Goal: Transaction & Acquisition: Subscribe to service/newsletter

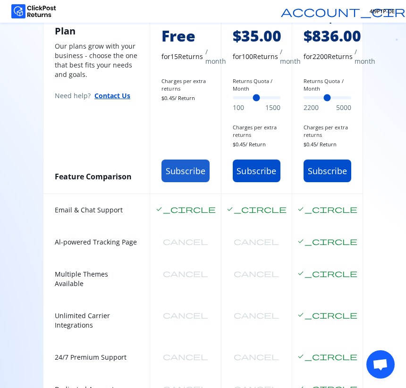
scroll to position [366, 0]
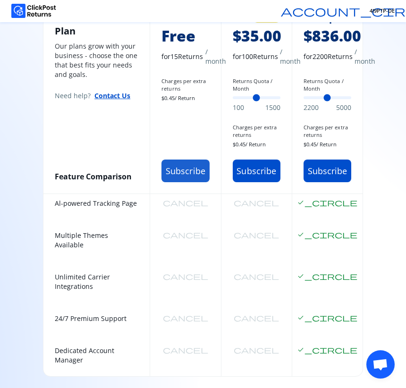
click at [187, 182] on button "Subscribe" at bounding box center [186, 171] width 48 height 23
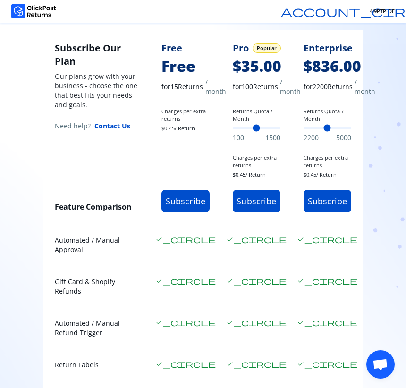
scroll to position [72, 0]
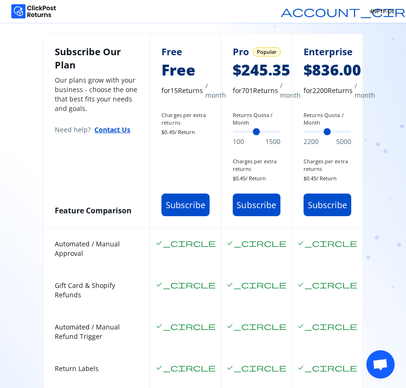
drag, startPoint x: 238, startPoint y: 131, endPoint x: 254, endPoint y: 134, distance: 15.8
type input "***"
click at [254, 133] on input "Returns Quota / Month" at bounding box center [257, 131] width 48 height 3
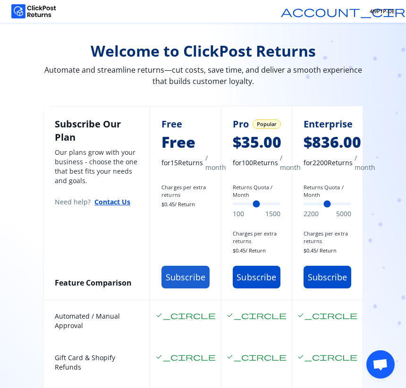
click at [184, 283] on button "Subscribe" at bounding box center [186, 277] width 48 height 23
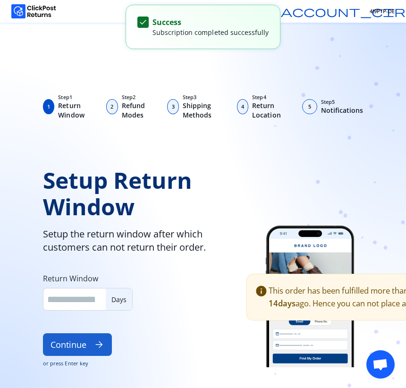
click at [73, 348] on button "Continue arrow_forward" at bounding box center [77, 345] width 69 height 23
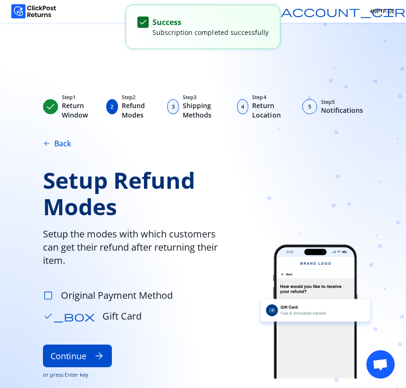
click at [51, 297] on span "check_box_outline_blank" at bounding box center [48, 296] width 10 height 10
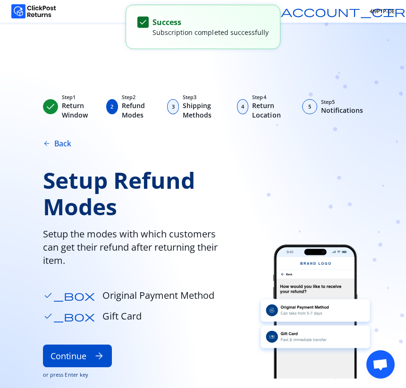
click at [103, 317] on span "Gift Card" at bounding box center [122, 316] width 39 height 13
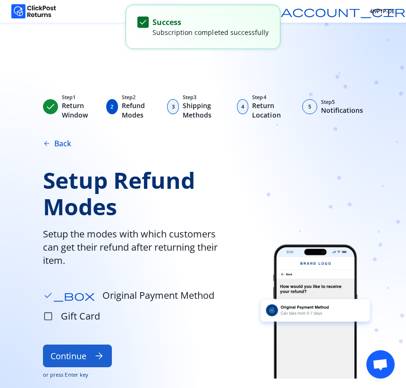
click at [78, 357] on button "Continue arrow_forward" at bounding box center [77, 356] width 69 height 23
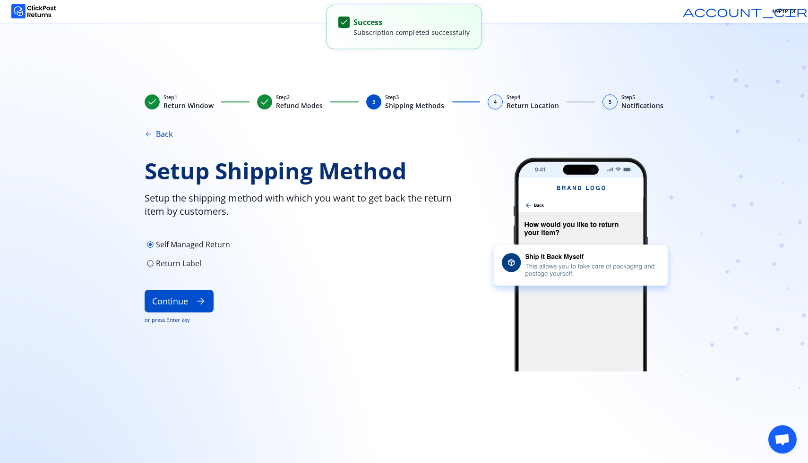
click at [173, 264] on p "Return Label" at bounding box center [178, 263] width 45 height 11
click at [180, 245] on p "Self Managed Return" at bounding box center [193, 244] width 74 height 11
click at [175, 265] on p "Return Label" at bounding box center [178, 263] width 45 height 11
click at [179, 296] on button "Continue arrow_forward" at bounding box center [179, 301] width 69 height 23
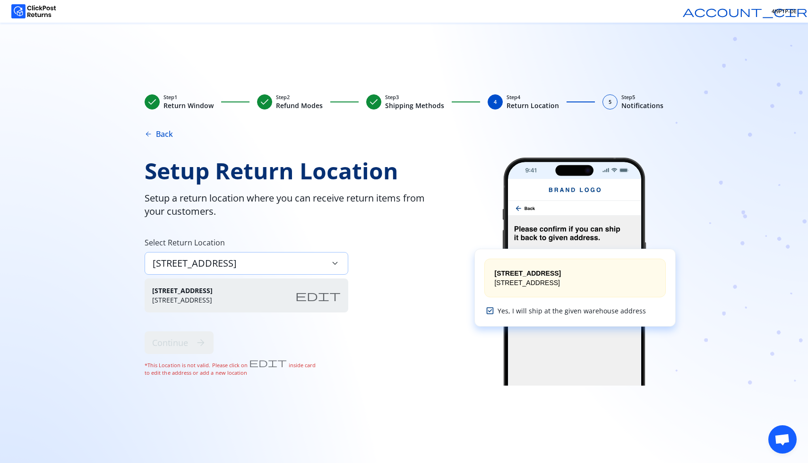
click at [237, 266] on div "Neue Straße 129 keyboard_arrow_down" at bounding box center [247, 263] width 204 height 23
click at [227, 261] on div "Neue Straße 129 keyboard_arrow_down" at bounding box center [247, 263] width 204 height 23
click at [260, 264] on div "Neue Straße 129 keyboard_arrow_down" at bounding box center [247, 263] width 204 height 23
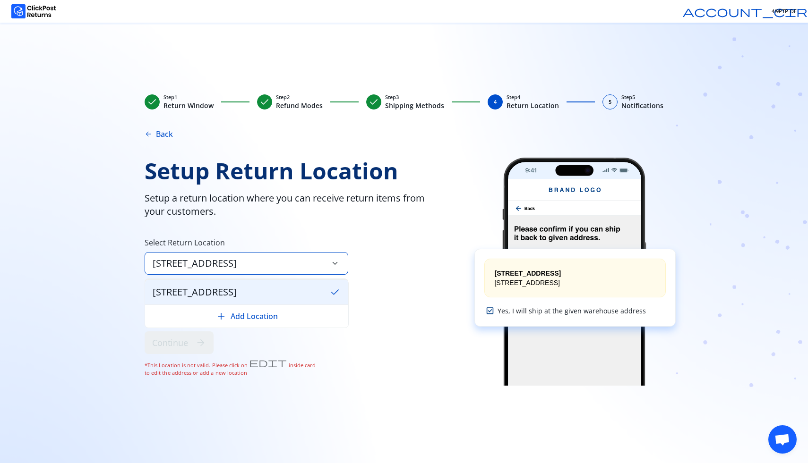
click at [335, 265] on span "keyboard_arrow_down" at bounding box center [335, 263] width 10 height 10
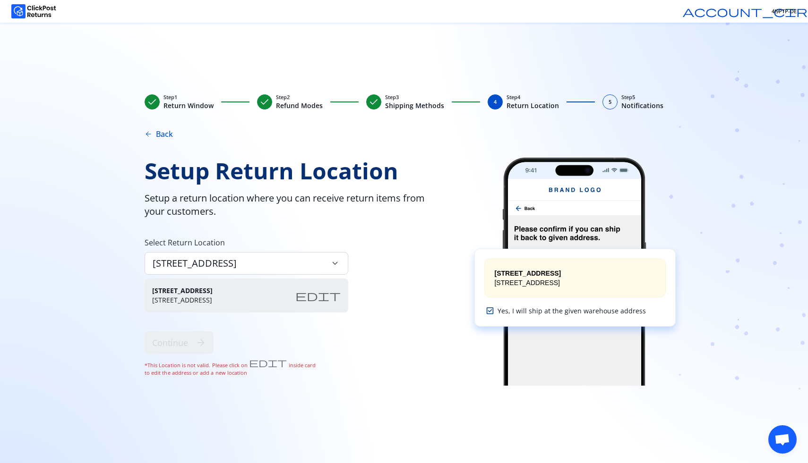
drag, startPoint x: 335, startPoint y: 265, endPoint x: 337, endPoint y: 295, distance: 30.8
click at [337, 295] on div "Setup Return Location Setup a return location where you can receive return item…" at bounding box center [297, 272] width 305 height 228
click at [337, 295] on span "edit" at bounding box center [317, 295] width 45 height 11
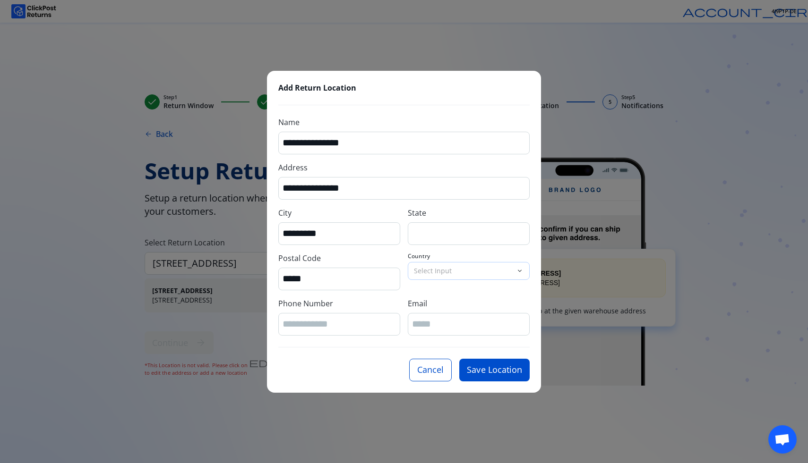
click at [406, 269] on p "Select Input" at bounding box center [463, 270] width 98 height 9
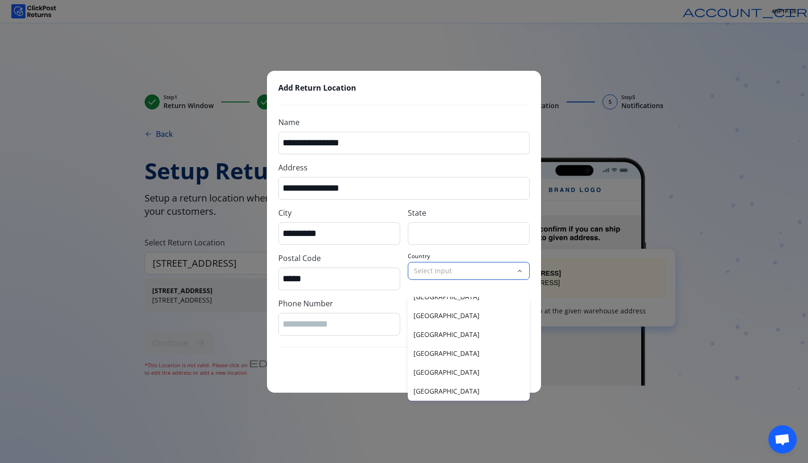
scroll to position [156, 0]
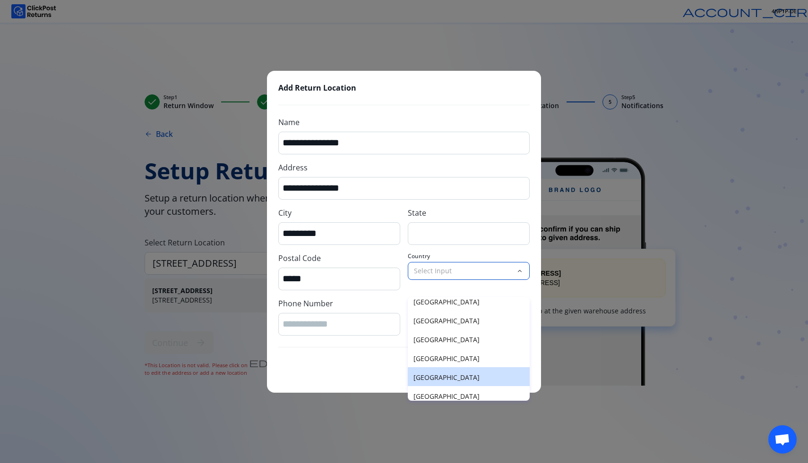
click at [406, 374] on p "Germany" at bounding box center [468, 377] width 111 height 9
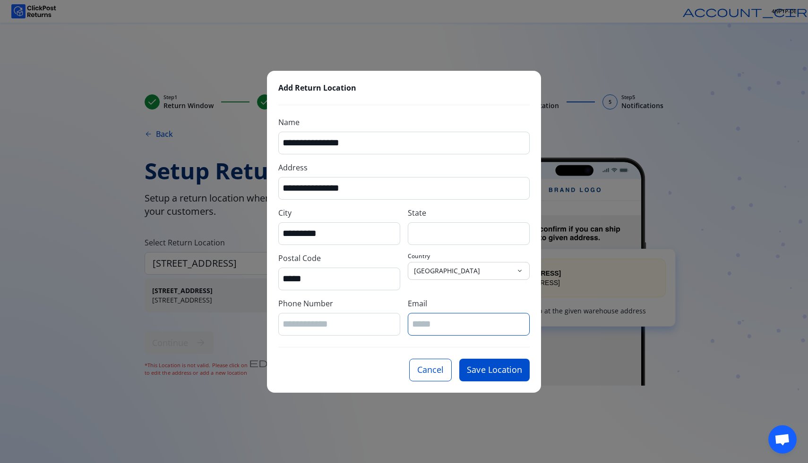
click at [406, 326] on input "Email" at bounding box center [468, 324] width 113 height 13
type input "**********"
click at [354, 142] on input "**********" at bounding box center [404, 143] width 243 height 13
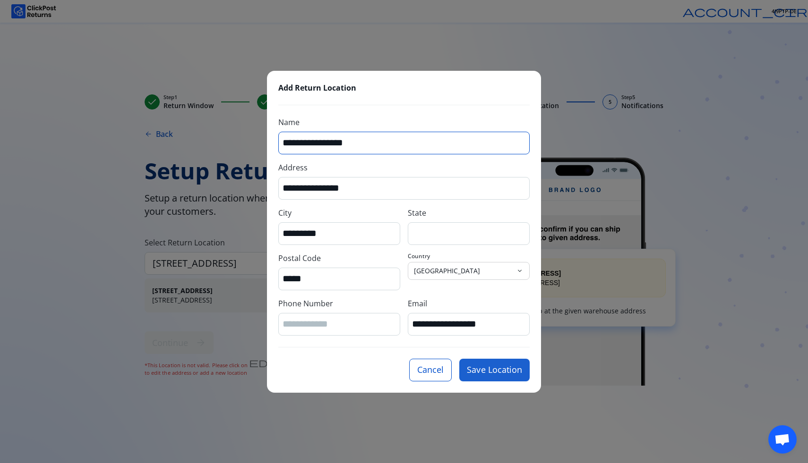
type input "**********"
click at [406, 366] on button "Save Location" at bounding box center [494, 370] width 70 height 23
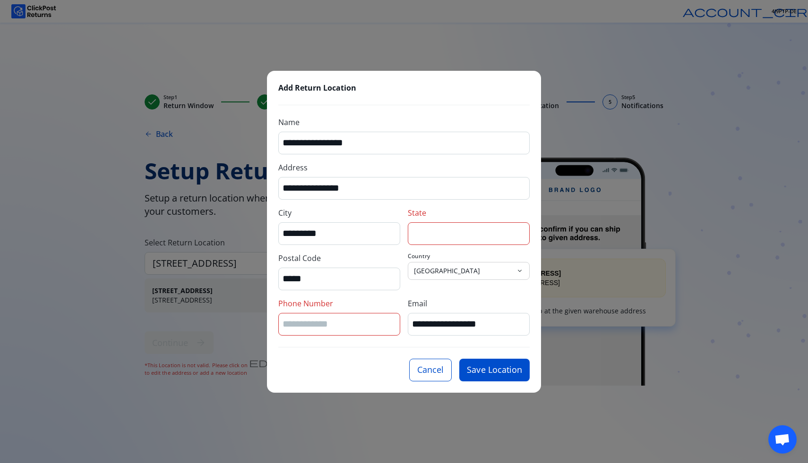
click at [406, 235] on input "State" at bounding box center [468, 233] width 113 height 13
click at [345, 326] on input "Phone Number" at bounding box center [339, 324] width 113 height 13
type input "*"
click at [406, 235] on input "State" at bounding box center [468, 233] width 113 height 13
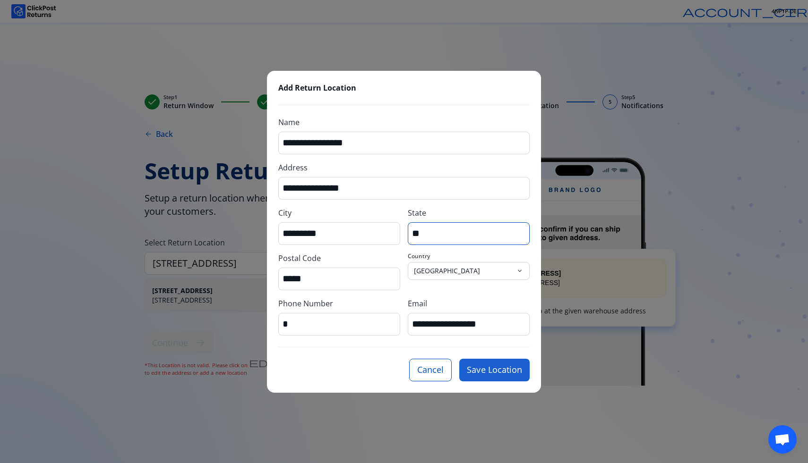
type input "**"
click at [406, 366] on button "Save Location" at bounding box center [494, 370] width 70 height 23
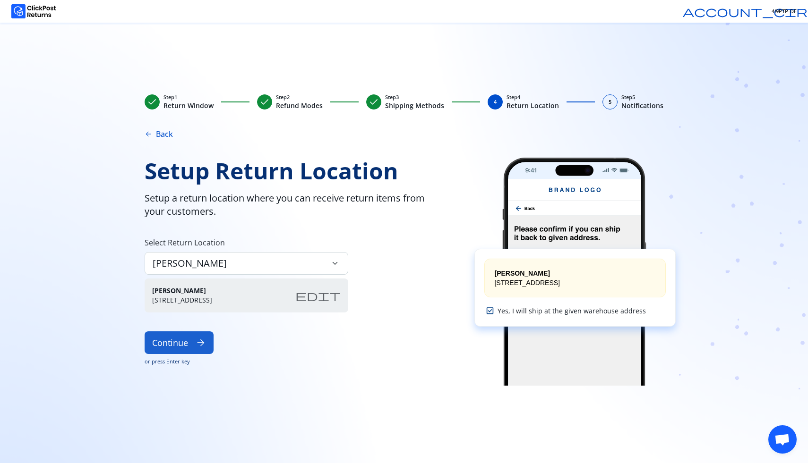
click at [182, 338] on button "Continue arrow_forward" at bounding box center [179, 343] width 69 height 23
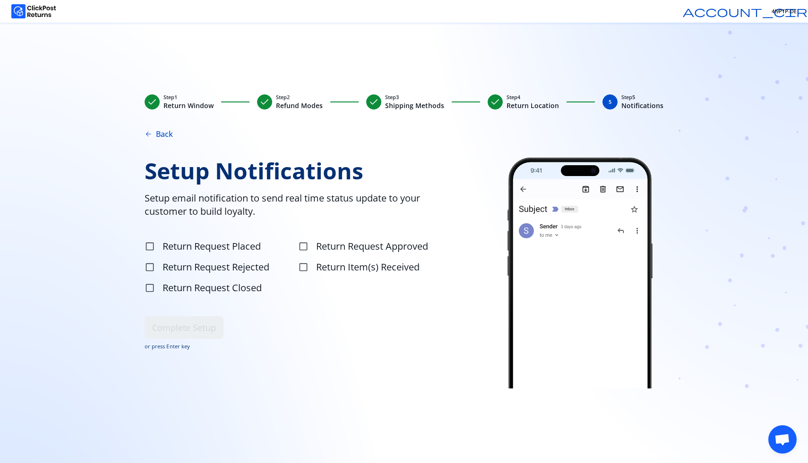
click at [200, 245] on span "Return Request Placed" at bounding box center [212, 246] width 98 height 13
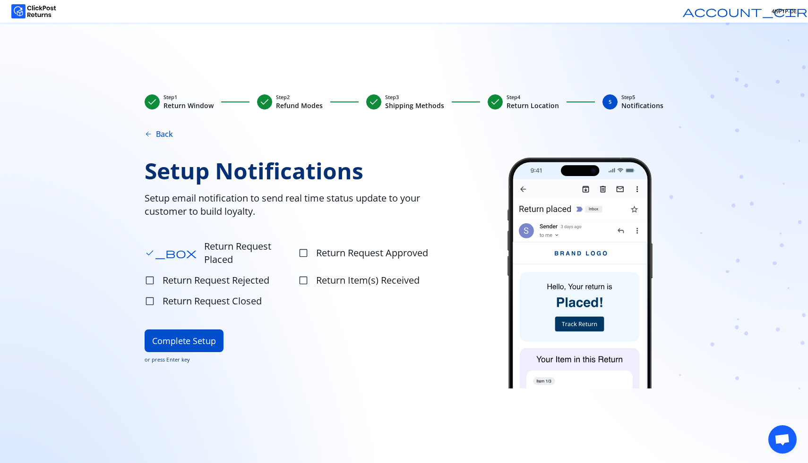
click at [204, 245] on span "Return Request Placed" at bounding box center [250, 253] width 92 height 26
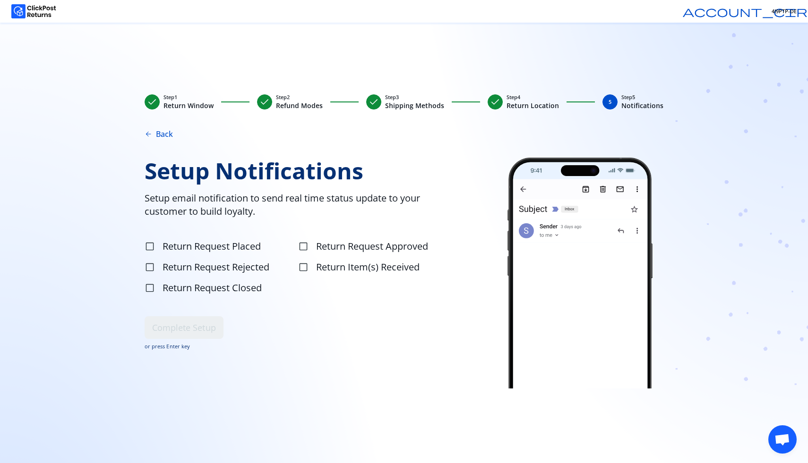
click at [192, 265] on span "Return Request Rejected" at bounding box center [216, 267] width 107 height 13
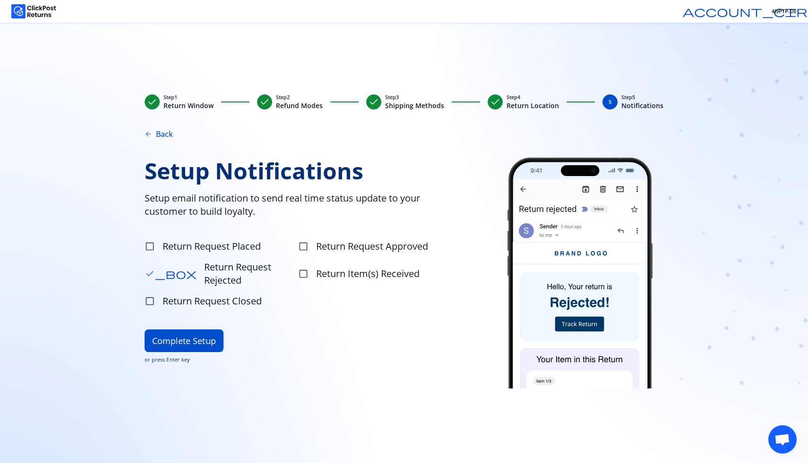
click at [204, 265] on span "Return Request Rejected" at bounding box center [250, 274] width 92 height 26
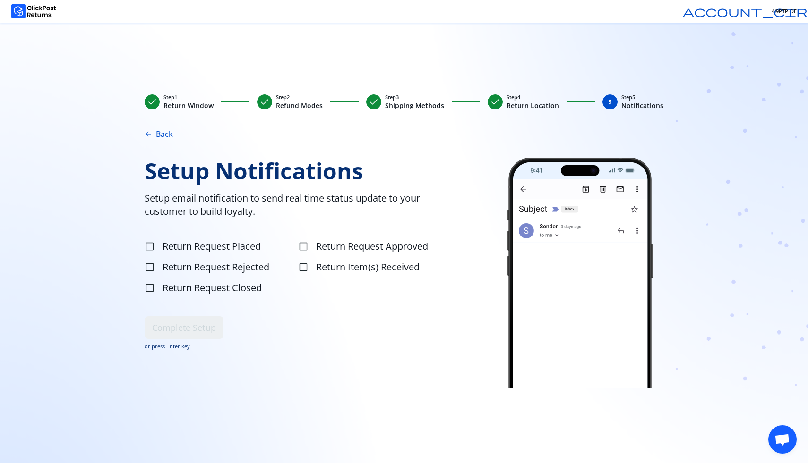
click at [192, 265] on span "Return Request Rejected" at bounding box center [216, 267] width 107 height 13
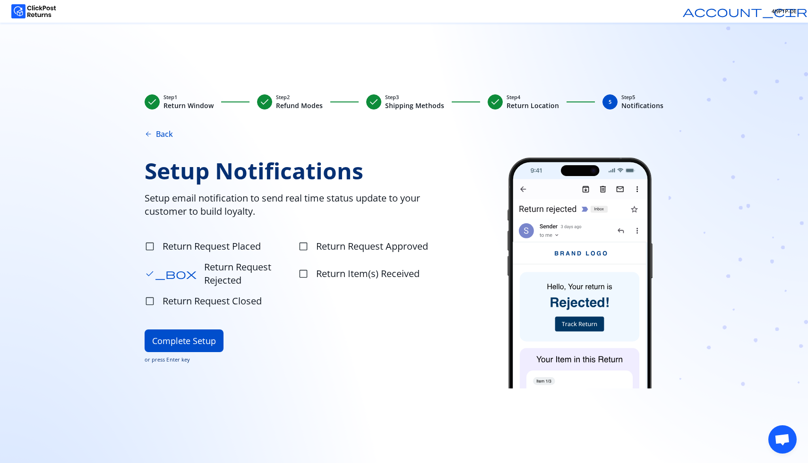
click at [204, 265] on span "Return Request Rejected" at bounding box center [250, 274] width 92 height 26
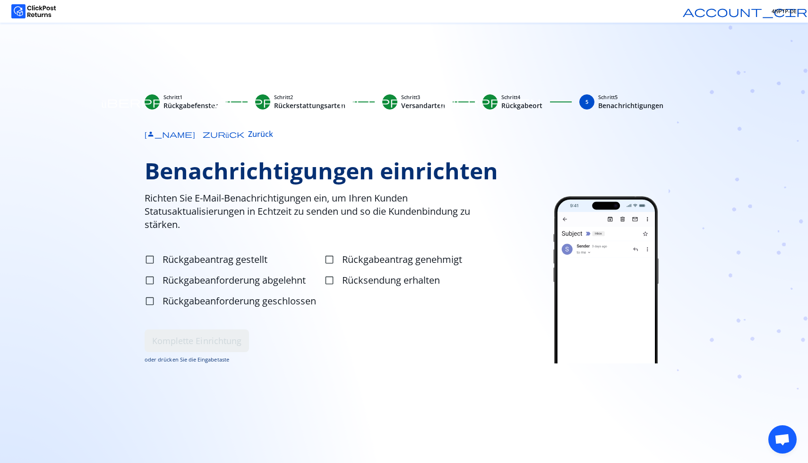
click at [200, 362] on font "oder drücken Sie die Eingabetaste" at bounding box center [187, 359] width 85 height 7
click at [389, 103] on font "überprüfen" at bounding box center [390, 101] width 102 height 13
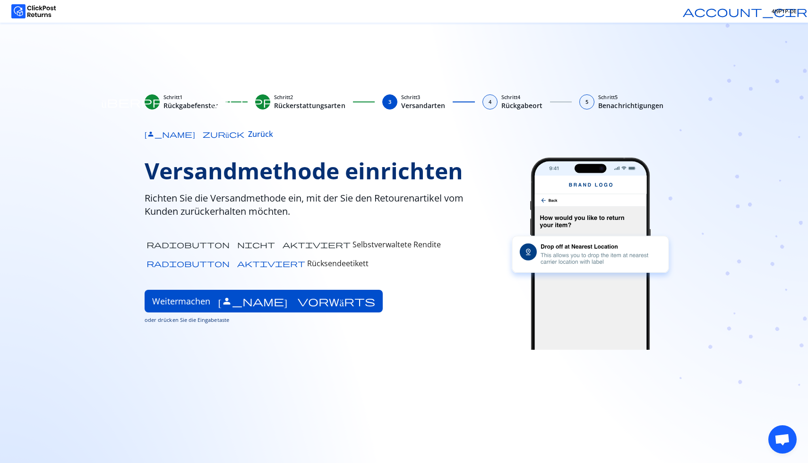
click at [406, 102] on font "4" at bounding box center [490, 101] width 3 height 7
click at [316, 245] on font "Radiobutton nicht aktiviert" at bounding box center [248, 244] width 204 height 9
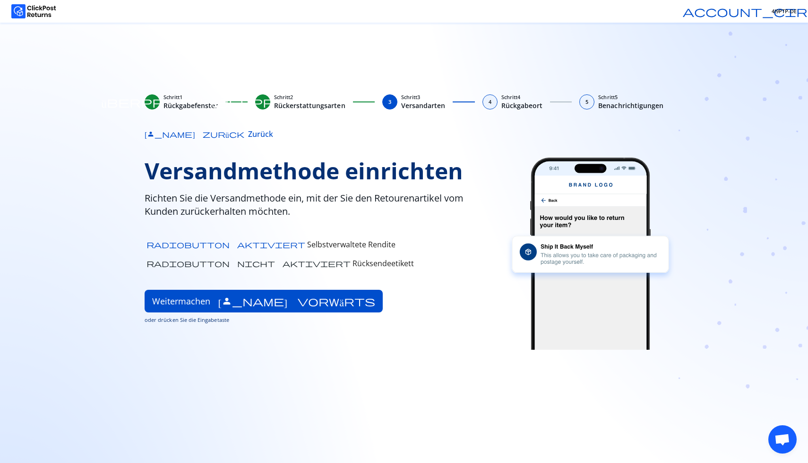
click at [267, 264] on font "Radiobutton nicht aktiviert" at bounding box center [248, 263] width 204 height 9
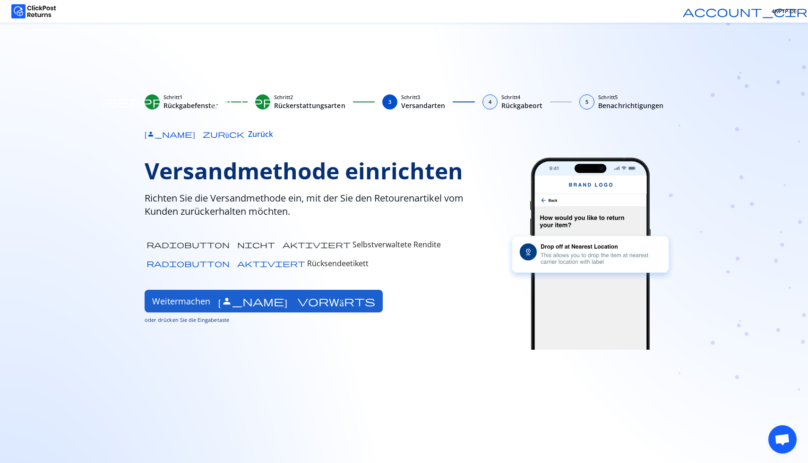
click at [285, 301] on font "Pfeil vorwärts" at bounding box center [296, 301] width 157 height 12
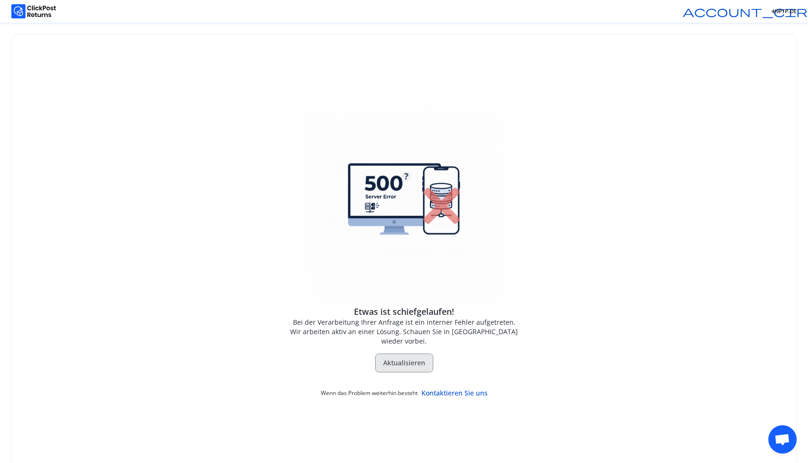
click at [398, 359] on font "Aktualisieren" at bounding box center [404, 363] width 42 height 9
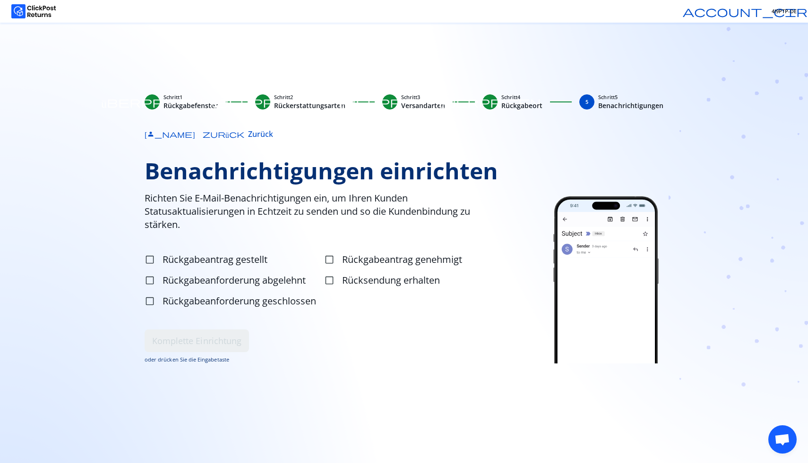
click at [267, 301] on font "Rückgabeanforderung geschlossen" at bounding box center [240, 301] width 154 height 13
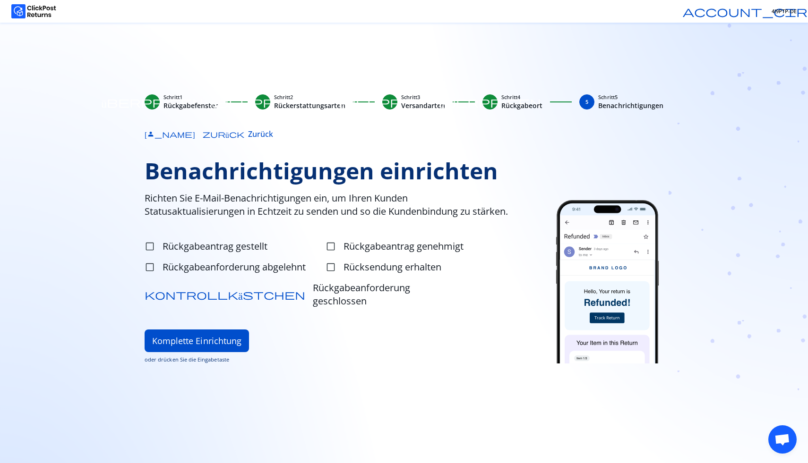
click at [251, 253] on font "Rückgabeantrag gestellt" at bounding box center [215, 246] width 105 height 13
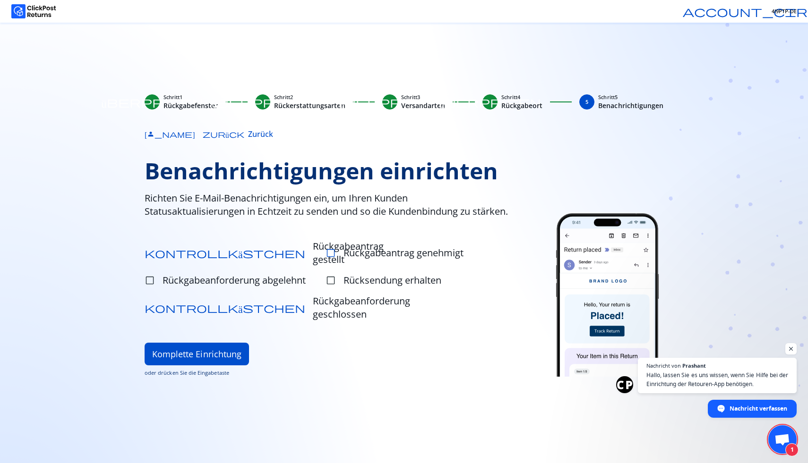
click at [330, 259] on font "check_box_outline_blank" at bounding box center [331, 253] width 10 height 12
click at [153, 287] on font "check_box_outline_blank" at bounding box center [150, 280] width 10 height 12
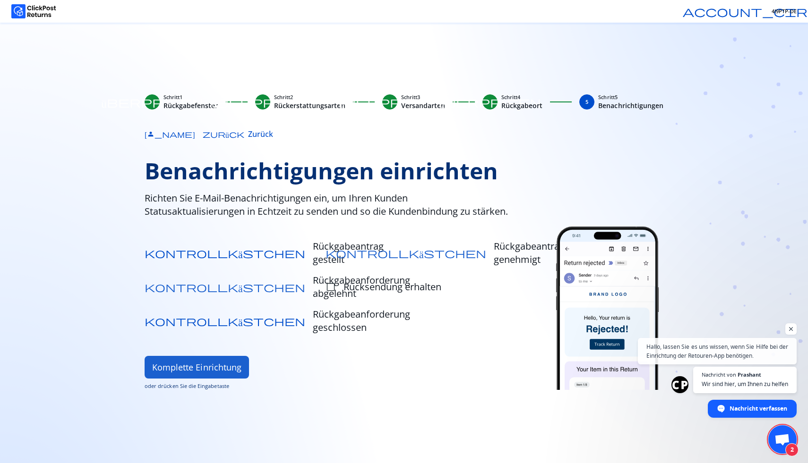
click at [205, 373] on font "Komplette Einrichtung" at bounding box center [196, 367] width 89 height 11
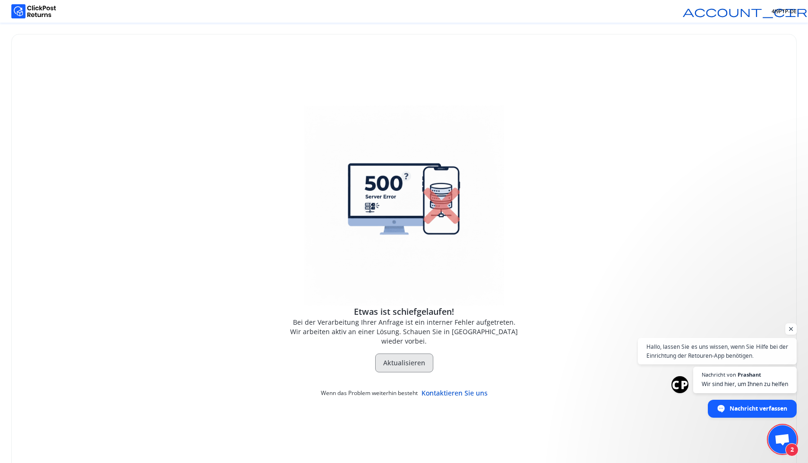
click at [406, 360] on font "Aktualisieren" at bounding box center [404, 363] width 42 height 9
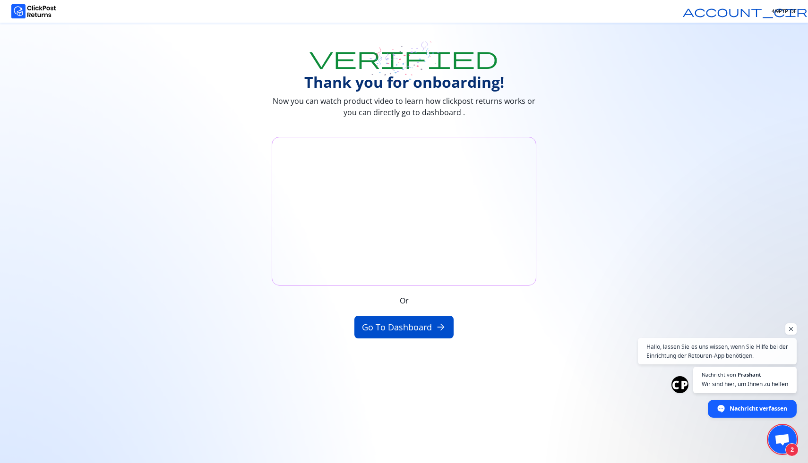
click at [406, 241] on div "Or Go to Dashboard arrow_forward" at bounding box center [404, 238] width 808 height 202
click at [401, 337] on button "Go to Dashboard arrow_forward" at bounding box center [404, 327] width 100 height 23
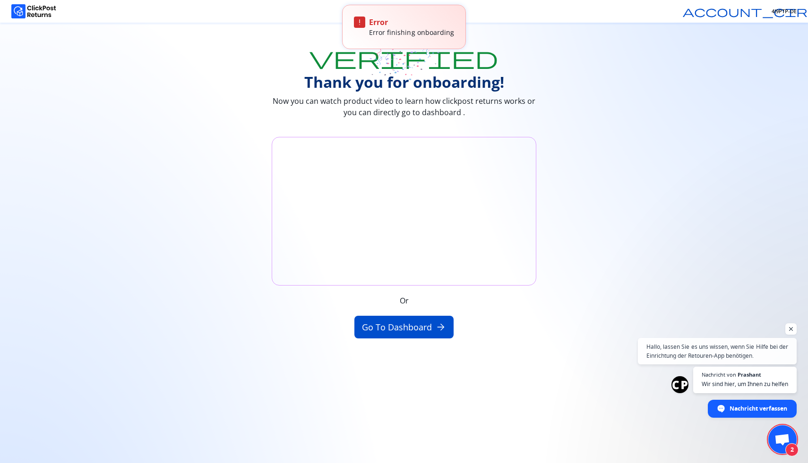
click at [35, 9] on img at bounding box center [33, 11] width 45 height 14
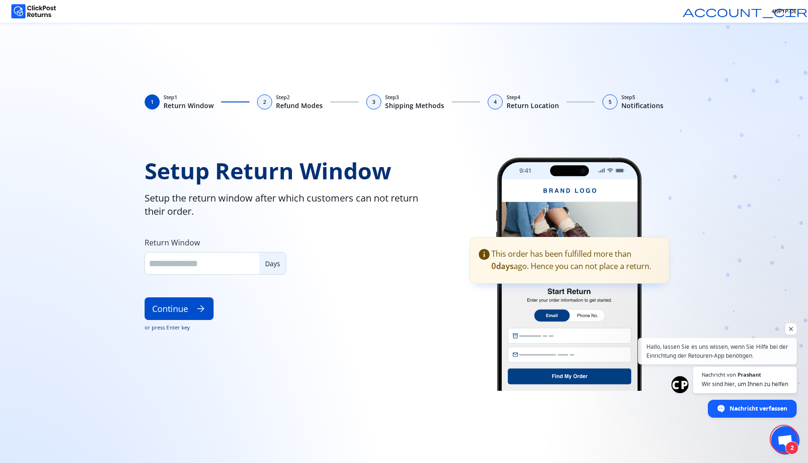
type input "**"
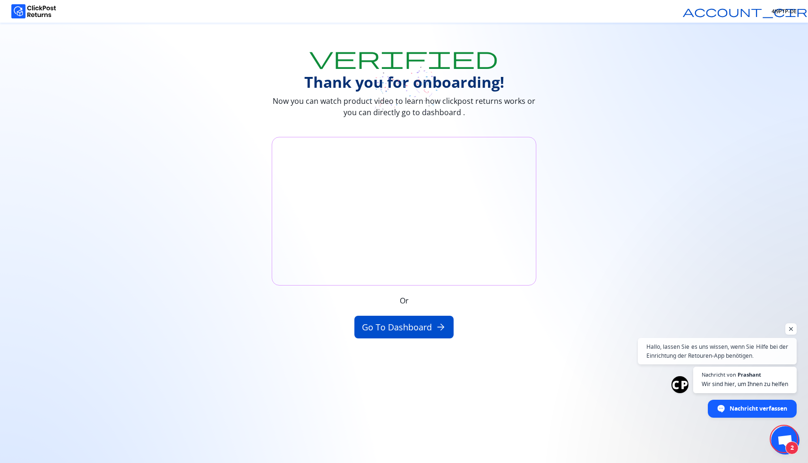
click at [45, 20] on div at bounding box center [33, 11] width 45 height 23
click at [30, 5] on img at bounding box center [33, 11] width 45 height 14
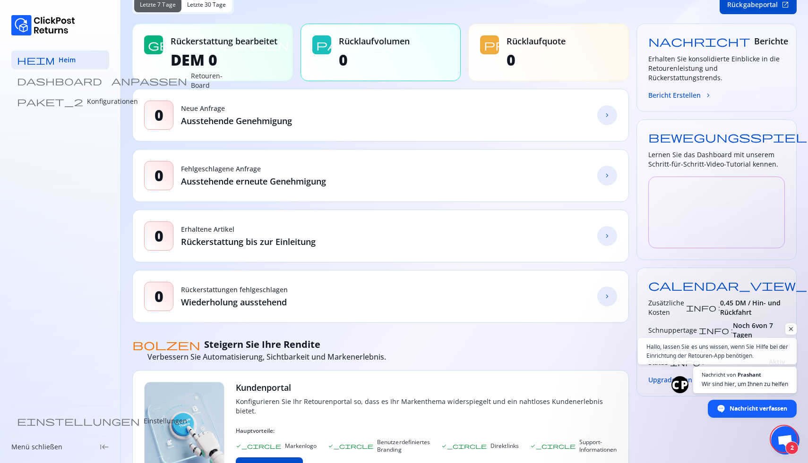
scroll to position [69, 0]
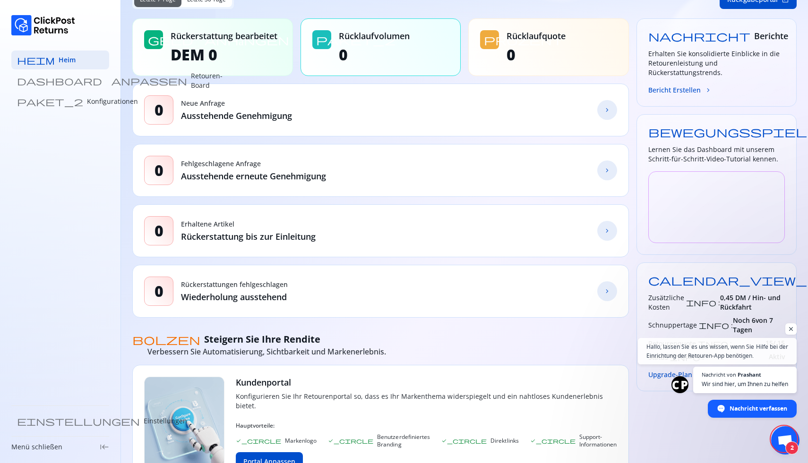
click at [609, 111] on font "chevron_forward" at bounding box center [607, 109] width 8 height 9
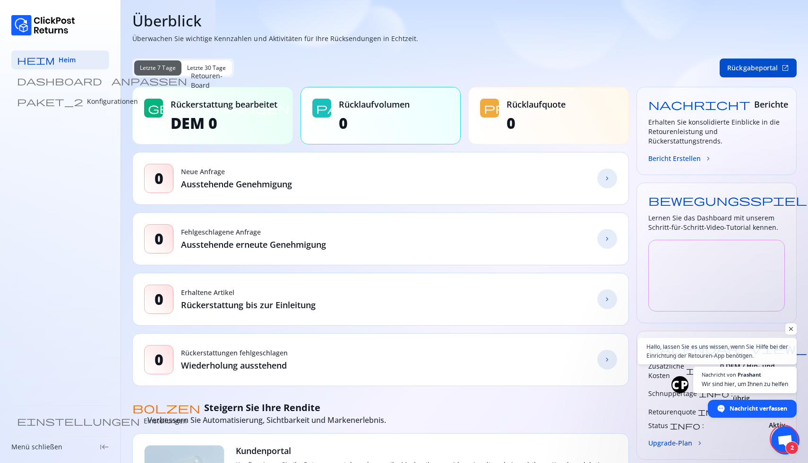
click at [59, 99] on font "Paket_2" at bounding box center [50, 101] width 66 height 11
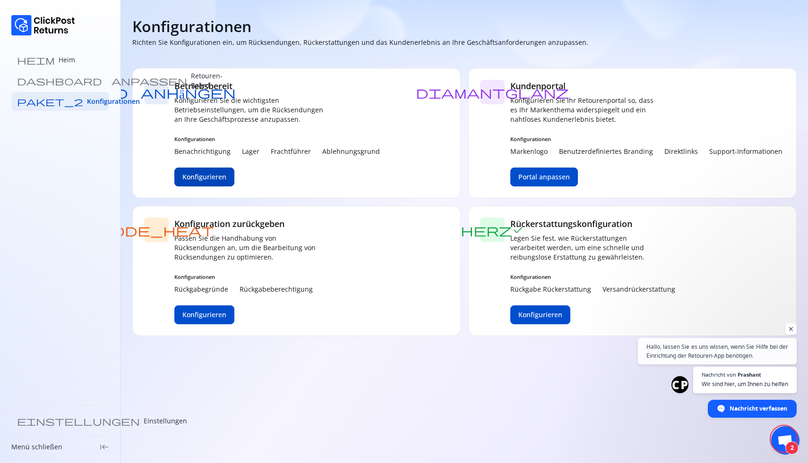
click at [197, 173] on font "Konfigurieren" at bounding box center [204, 176] width 44 height 9
